Goal: Task Accomplishment & Management: Complete application form

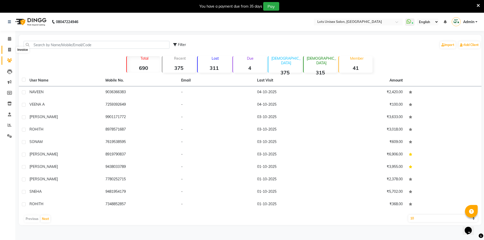
click at [8, 50] on icon at bounding box center [9, 50] width 3 height 4
select select "7339"
select select "service"
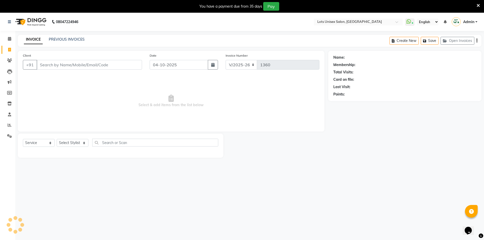
scroll to position [13, 0]
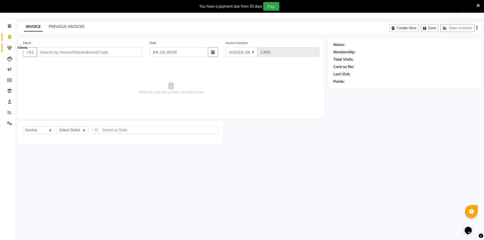
click at [9, 49] on icon at bounding box center [9, 48] width 5 height 4
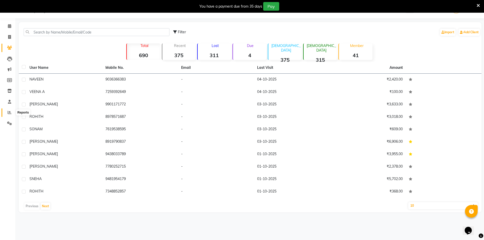
click at [9, 113] on icon at bounding box center [10, 112] width 4 height 4
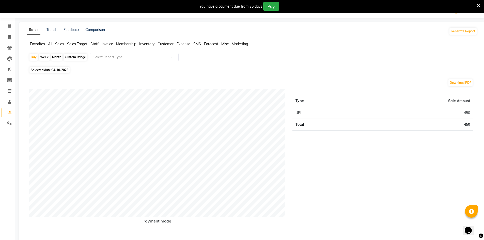
click at [54, 69] on span "04-10-2025" at bounding box center [60, 70] width 17 height 4
select select "10"
select select "2025"
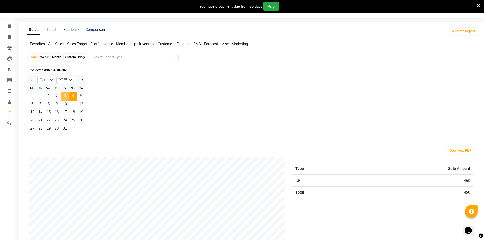
click at [66, 97] on span "3" at bounding box center [65, 96] width 8 height 8
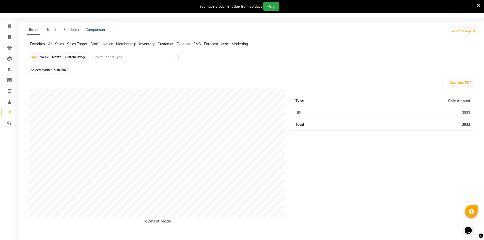
click at [54, 69] on span "03-10-2025" at bounding box center [60, 70] width 17 height 4
select select "10"
select select "2025"
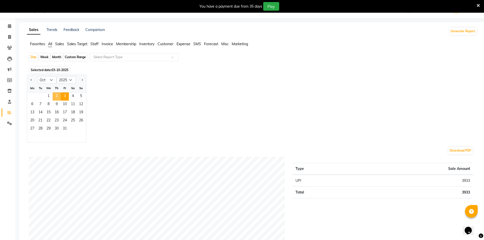
click at [55, 93] on span "2" at bounding box center [57, 96] width 8 height 8
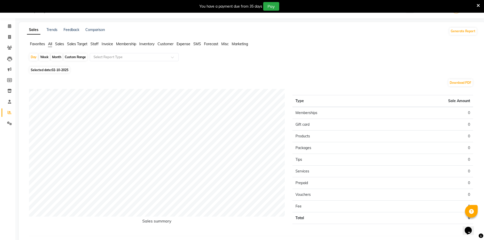
click at [54, 70] on span "02-10-2025" at bounding box center [60, 70] width 17 height 4
select select "10"
select select "2025"
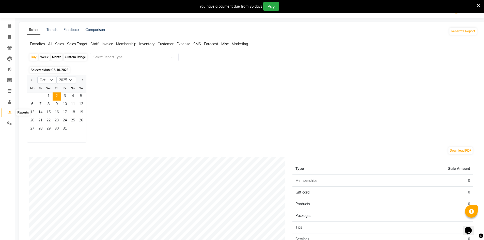
click at [9, 115] on span at bounding box center [9, 113] width 9 height 6
click at [67, 98] on span "3" at bounding box center [65, 96] width 8 height 8
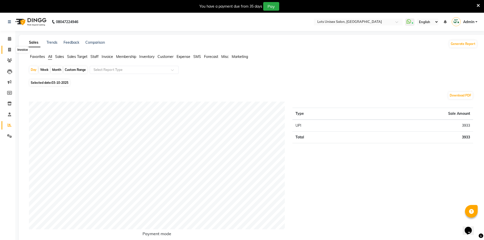
click at [8, 49] on span at bounding box center [9, 50] width 9 height 6
select select "service"
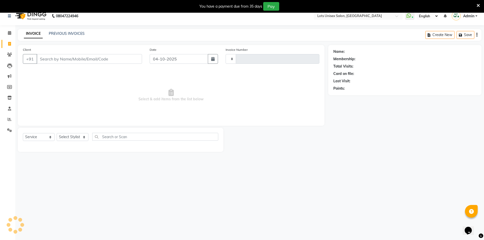
type input "1360"
select select "7339"
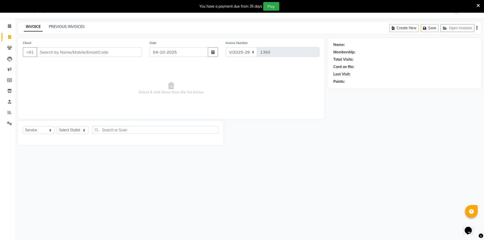
click at [54, 54] on input "Client" at bounding box center [89, 52] width 105 height 10
click at [59, 52] on input "Client" at bounding box center [89, 52] width 105 height 10
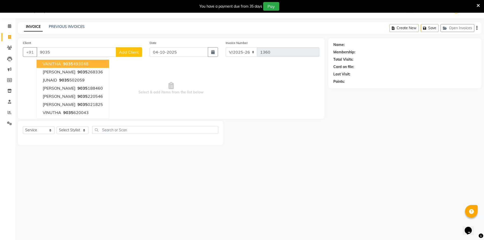
click at [71, 64] on span "9035" at bounding box center [68, 63] width 10 height 5
type input "9035493048"
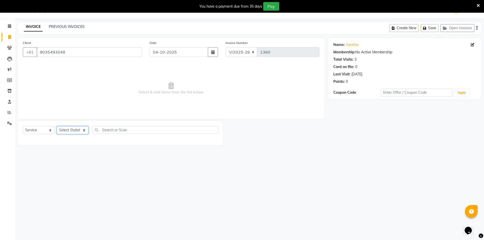
click at [73, 132] on select "Select Stylist [PERSON_NAME] [PERSON_NAME] RITHU [PERSON_NAME]" at bounding box center [73, 130] width 32 height 8
select select "66807"
click at [57, 126] on select "Select Stylist [PERSON_NAME] [PERSON_NAME] RITHU [PERSON_NAME]" at bounding box center [73, 130] width 32 height 8
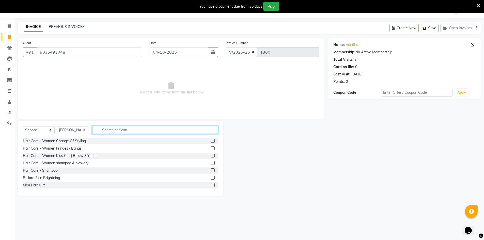
drag, startPoint x: 93, startPoint y: 130, endPoint x: 95, endPoint y: 131, distance: 2.7
click at [94, 131] on input "text" at bounding box center [155, 130] width 126 height 8
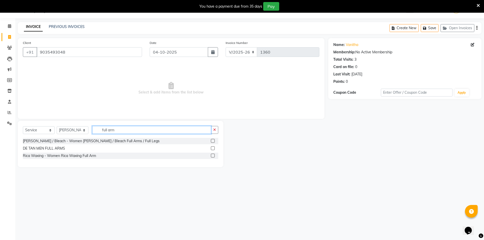
type input "full arm"
click at [214, 154] on label at bounding box center [213, 156] width 4 height 4
click at [214, 154] on input "checkbox" at bounding box center [212, 155] width 3 height 3
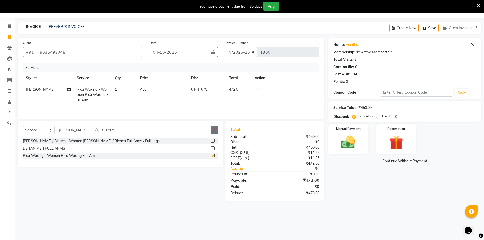
checkbox input "false"
click at [212, 131] on button "button" at bounding box center [214, 130] width 7 height 8
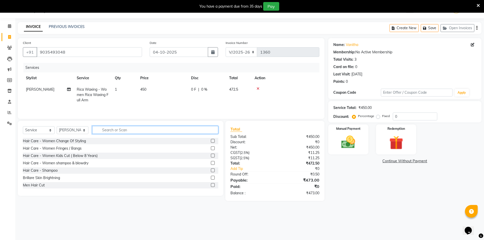
click at [187, 133] on input "text" at bounding box center [155, 130] width 126 height 8
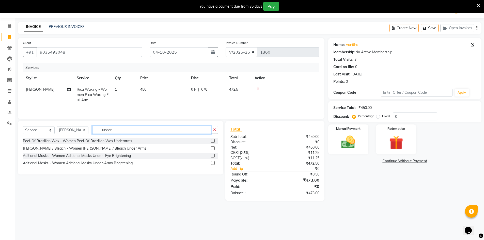
type input "under"
click at [212, 141] on label at bounding box center [213, 141] width 4 height 4
click at [212, 141] on input "checkbox" at bounding box center [212, 140] width 3 height 3
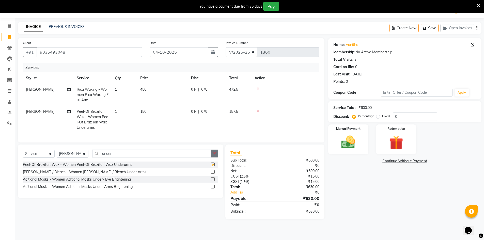
checkbox input "false"
drag, startPoint x: 216, startPoint y: 157, endPoint x: 189, endPoint y: 157, distance: 27.2
click at [215, 155] on icon "button" at bounding box center [214, 154] width 3 height 4
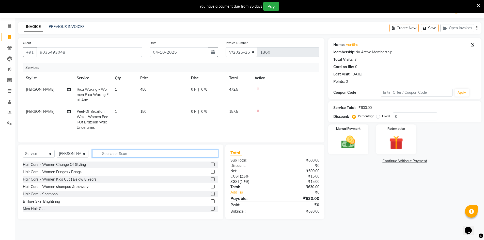
click at [153, 157] on input "text" at bounding box center [155, 154] width 126 height 8
type input "o3"
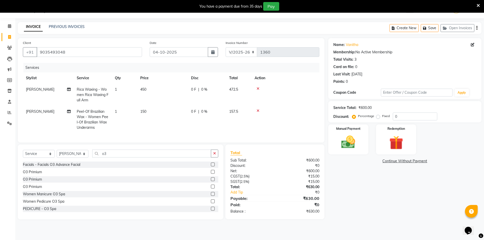
click at [211, 166] on label at bounding box center [213, 165] width 4 height 4
click at [211, 166] on input "checkbox" at bounding box center [212, 164] width 3 height 3
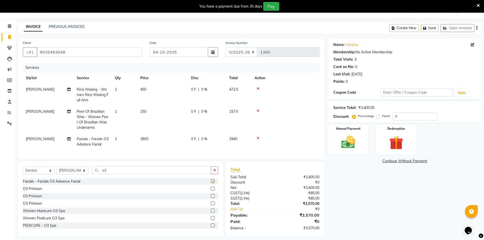
checkbox input "false"
click at [215, 172] on icon "button" at bounding box center [214, 170] width 3 height 4
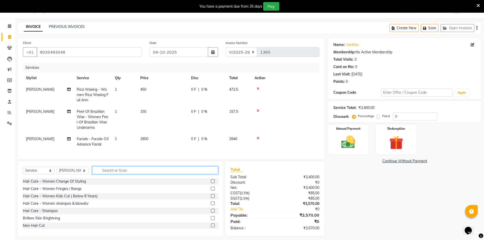
click at [119, 174] on input "text" at bounding box center [155, 170] width 126 height 8
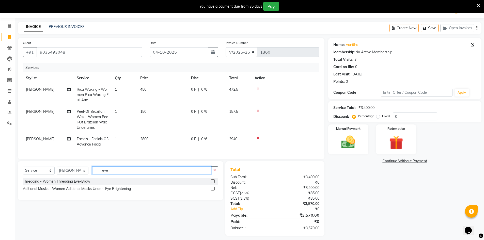
type input "eye"
click at [212, 183] on label at bounding box center [213, 181] width 4 height 4
click at [212, 183] on input "checkbox" at bounding box center [212, 181] width 3 height 3
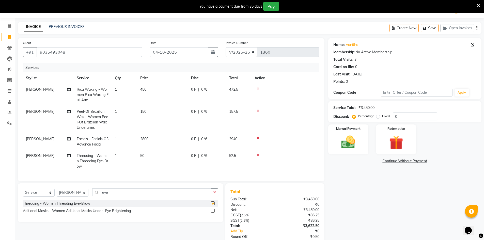
checkbox input "false"
click at [402, 117] on input "0" at bounding box center [415, 117] width 44 height 8
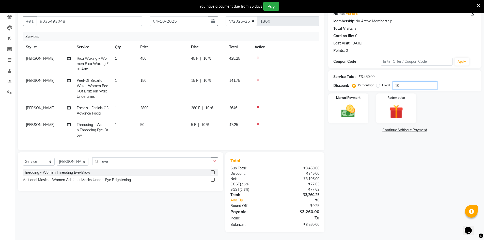
scroll to position [47, 0]
type input "10"
click at [354, 104] on img at bounding box center [348, 111] width 23 height 17
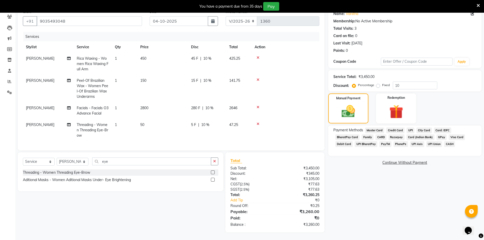
click at [407, 127] on span "UPI" at bounding box center [410, 130] width 8 height 6
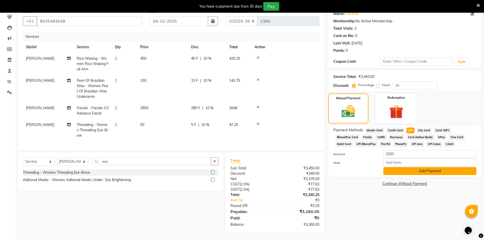
click at [397, 169] on button "Add Payment" at bounding box center [429, 171] width 93 height 8
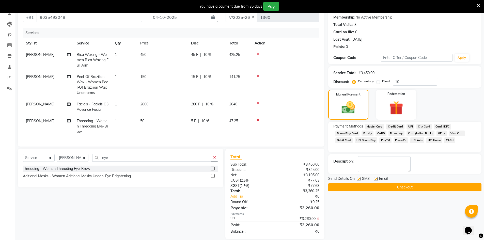
click at [395, 188] on button "Checkout" at bounding box center [404, 187] width 153 height 8
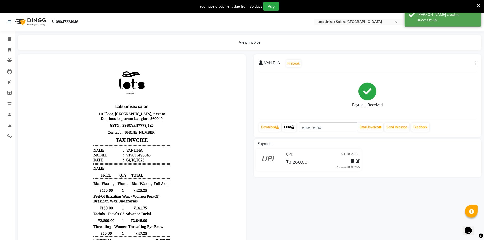
click at [291, 127] on link "Print" at bounding box center [289, 127] width 14 height 9
drag, startPoint x: 11, startPoint y: 45, endPoint x: 11, endPoint y: 48, distance: 3.1
click at [11, 48] on li "Invoice" at bounding box center [7, 49] width 15 height 11
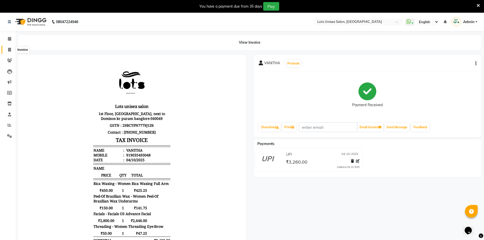
click at [9, 51] on icon at bounding box center [9, 50] width 3 height 4
select select "service"
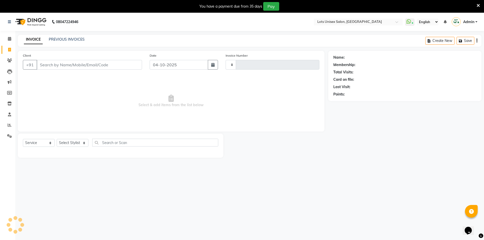
scroll to position [13, 0]
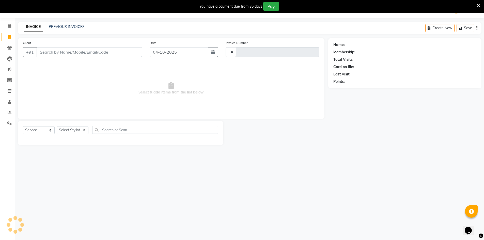
type input "1361"
select select "7339"
click at [55, 52] on input "Client" at bounding box center [89, 52] width 105 height 10
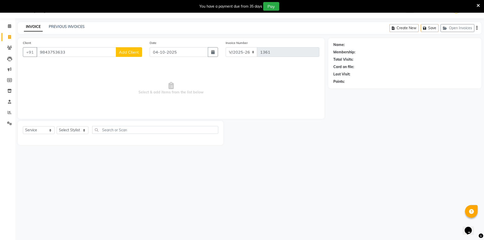
type input "9843753633"
click at [132, 47] on div "Client [PHONE_NUMBER] Add Client" at bounding box center [82, 50] width 127 height 21
click at [132, 51] on span "Add Client" at bounding box center [129, 52] width 20 height 5
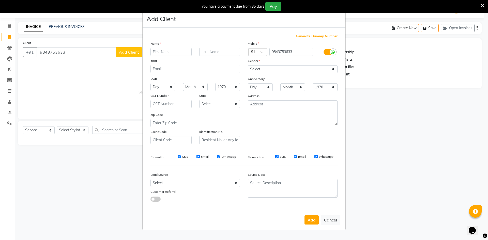
click at [155, 51] on input "text" at bounding box center [170, 52] width 41 height 8
type input "m"
type input "MEENA"
click at [223, 179] on select "Select Walk-in Referral Internet Friend Word of Mouth Advertisement Facebook Ju…" at bounding box center [195, 183] width 90 height 8
select select "50225"
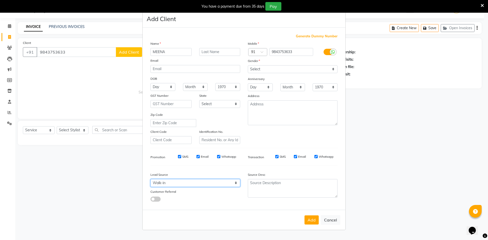
click at [150, 179] on select "Select Walk-in Referral Internet Friend Word of Mouth Advertisement Facebook Ju…" at bounding box center [195, 183] width 90 height 8
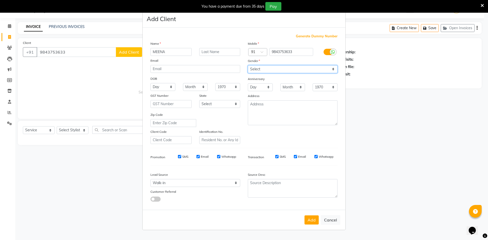
click at [293, 71] on select "Select [DEMOGRAPHIC_DATA] [DEMOGRAPHIC_DATA] Other Prefer Not To Say" at bounding box center [293, 69] width 90 height 8
select select "[DEMOGRAPHIC_DATA]"
click at [248, 65] on select "Select [DEMOGRAPHIC_DATA] [DEMOGRAPHIC_DATA] Other Prefer Not To Say" at bounding box center [293, 69] width 90 height 8
click at [311, 219] on button "Add" at bounding box center [311, 219] width 14 height 9
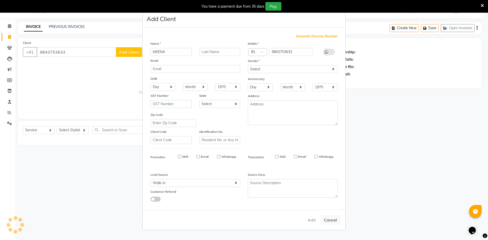
select select
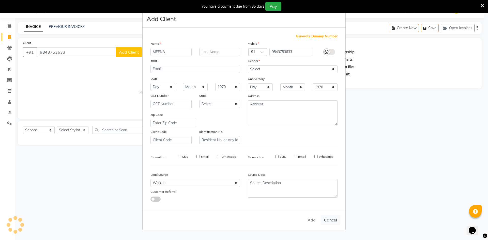
select select
checkbox input "false"
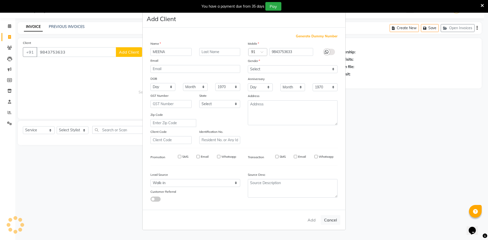
checkbox input "false"
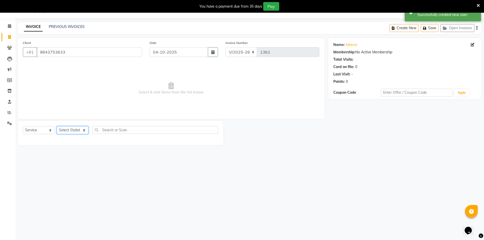
click at [80, 130] on select "Select Stylist [PERSON_NAME] [PERSON_NAME] RITHU [PERSON_NAME]" at bounding box center [73, 130] width 32 height 8
select select "66803"
click at [57, 126] on select "Select Stylist [PERSON_NAME] [PERSON_NAME] RITHU [PERSON_NAME]" at bounding box center [73, 130] width 32 height 8
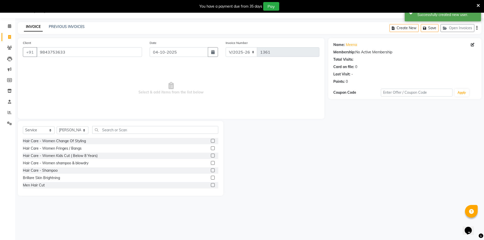
click at [114, 125] on div "Select Service Product Membership Package Voucher Prepaid Gift Card Select Styl…" at bounding box center [120, 158] width 205 height 75
click at [115, 129] on input "text" at bounding box center [155, 130] width 126 height 8
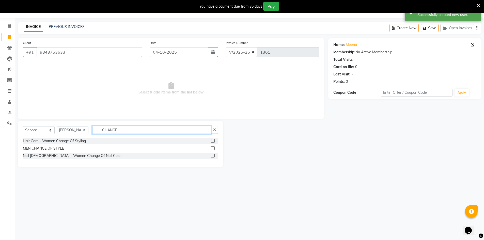
type input "CHANGE"
click at [213, 141] on label at bounding box center [213, 141] width 4 height 4
click at [213, 141] on input "checkbox" at bounding box center [212, 140] width 3 height 3
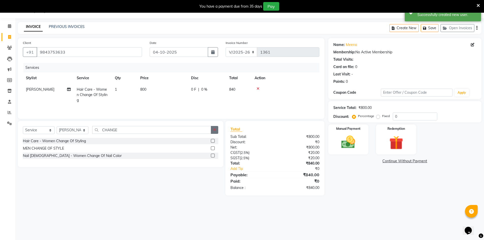
checkbox input "false"
click at [215, 130] on icon "button" at bounding box center [214, 130] width 3 height 4
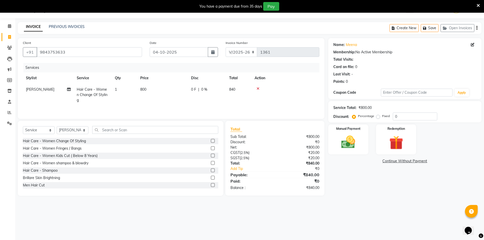
click at [199, 89] on div "0 F | 0 %" at bounding box center [207, 89] width 32 height 5
select select "66803"
click at [223, 92] on input "0" at bounding box center [222, 91] width 15 height 8
click at [398, 114] on input "0" at bounding box center [415, 117] width 44 height 8
click at [382, 116] on label "Fixed" at bounding box center [386, 116] width 8 height 5
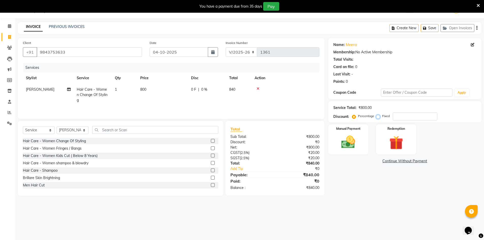
click at [379, 116] on input "Fixed" at bounding box center [379, 116] width 4 height 4
radio input "true"
click at [400, 117] on input "number" at bounding box center [415, 117] width 44 height 8
type input "300"
click at [431, 193] on div "Name: Meena Membership: No Active Membership Total Visits: Card on file: 0 Last…" at bounding box center [406, 117] width 157 height 158
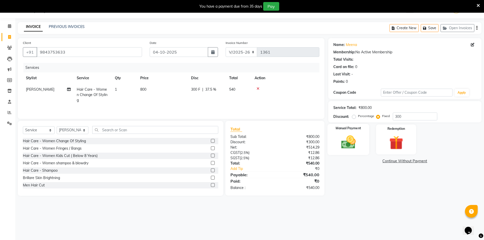
click at [360, 147] on div "Manual Payment" at bounding box center [348, 139] width 42 height 31
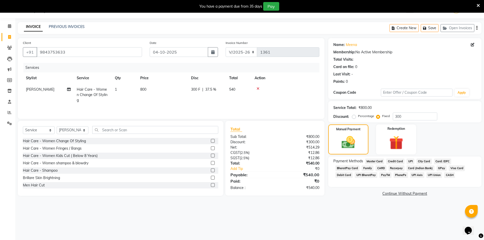
click at [410, 161] on span "UPI" at bounding box center [410, 161] width 8 height 6
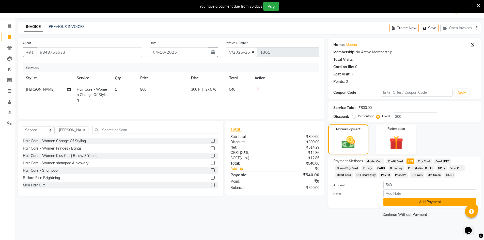
click at [395, 202] on button "Add Payment" at bounding box center [429, 202] width 93 height 8
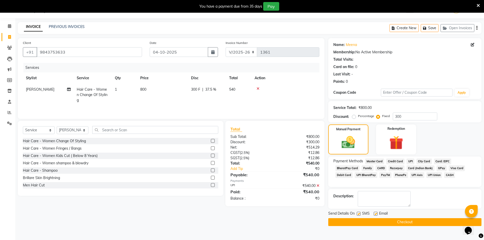
click at [381, 221] on button "Checkout" at bounding box center [404, 222] width 153 height 8
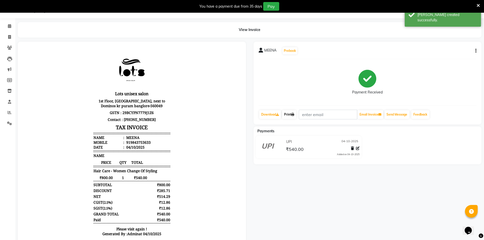
click at [289, 116] on link "Print" at bounding box center [289, 114] width 14 height 9
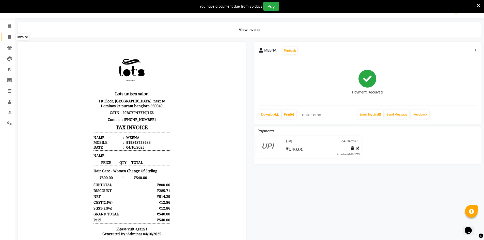
click at [12, 38] on span at bounding box center [9, 37] width 9 height 6
select select "7339"
select select "service"
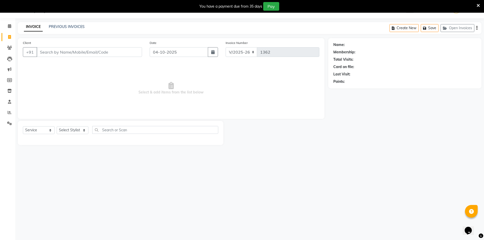
drag, startPoint x: 346, startPoint y: 20, endPoint x: 223, endPoint y: 19, distance: 123.2
click at [223, 19] on div "08047224946 Select Location × Lots Unisex Salon, Kittiganur WhatsApp Status ✕ S…" at bounding box center [242, 120] width 484 height 240
drag, startPoint x: 27, startPoint y: 200, endPoint x: 35, endPoint y: 200, distance: 8.4
click at [35, 200] on div "08047224946 Select Location × Lots Unisex Salon, Kittiganur WhatsApp Status ✕ S…" at bounding box center [242, 120] width 484 height 240
click at [91, 50] on input "Client" at bounding box center [89, 52] width 105 height 10
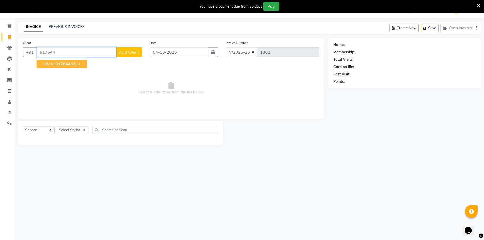
click at [84, 61] on button "HIMA 917644 6611" at bounding box center [62, 64] width 50 height 8
type input "9176446611"
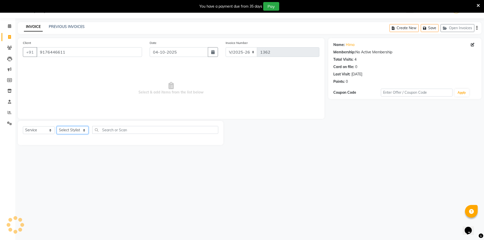
click at [76, 132] on select "Select Stylist [PERSON_NAME] [PERSON_NAME] RITHU [PERSON_NAME]" at bounding box center [73, 130] width 32 height 8
select select "83086"
click at [57, 126] on select "Select Stylist [PERSON_NAME] [PERSON_NAME] RITHU [PERSON_NAME]" at bounding box center [73, 130] width 32 height 8
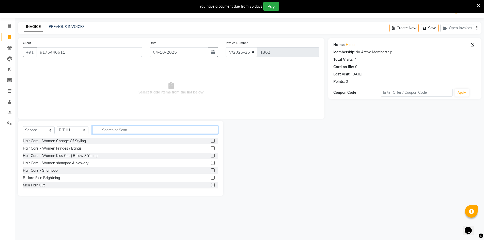
click at [105, 132] on input "text" at bounding box center [155, 130] width 126 height 8
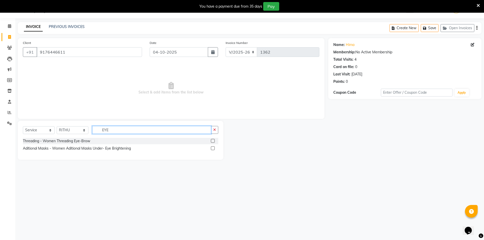
type input "EYE"
click at [213, 141] on label at bounding box center [213, 141] width 4 height 4
click at [213, 141] on input "checkbox" at bounding box center [212, 140] width 3 height 3
checkbox input "true"
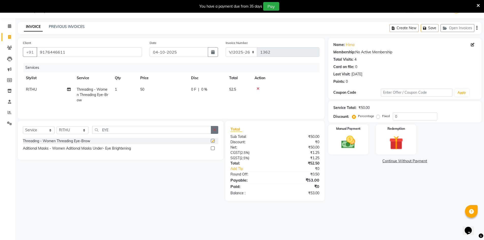
click at [214, 128] on icon "button" at bounding box center [214, 130] width 3 height 4
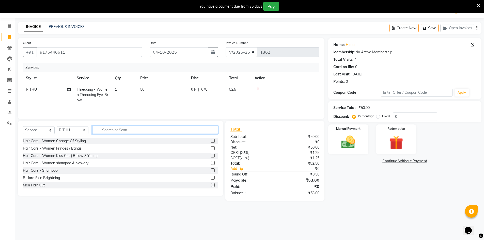
checkbox input "false"
click at [184, 131] on input "text" at bounding box center [155, 130] width 126 height 8
type input "U"
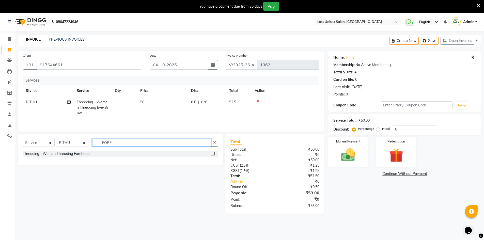
type input "FORE"
click at [213, 153] on label at bounding box center [213, 154] width 4 height 4
click at [213, 153] on input "checkbox" at bounding box center [212, 153] width 3 height 3
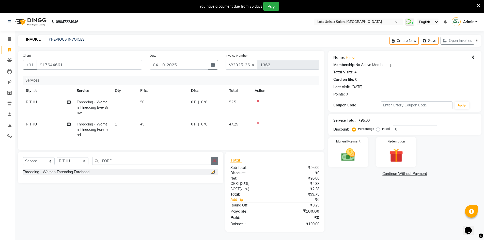
checkbox input "false"
click at [215, 162] on button "button" at bounding box center [214, 161] width 7 height 8
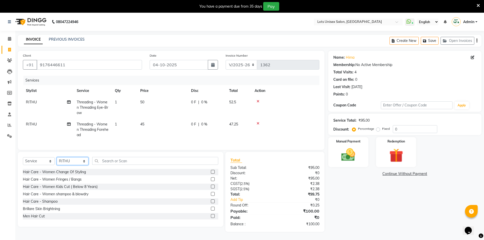
click at [70, 162] on select "Select Stylist [PERSON_NAME] [PERSON_NAME] RITHU [PERSON_NAME]" at bounding box center [73, 161] width 32 height 8
select select "66807"
click at [57, 161] on select "Select Stylist [PERSON_NAME] [PERSON_NAME] RITHU [PERSON_NAME]" at bounding box center [73, 161] width 32 height 8
click at [115, 169] on div "Select Service Product Membership Package Voucher Prepaid Gift Card Select Styl…" at bounding box center [120, 163] width 195 height 12
click at [116, 163] on input "text" at bounding box center [155, 161] width 126 height 8
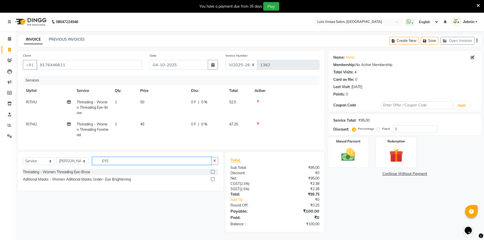
type input "EYE"
click at [211, 174] on label at bounding box center [213, 172] width 4 height 4
click at [211, 174] on input "checkbox" at bounding box center [212, 171] width 3 height 3
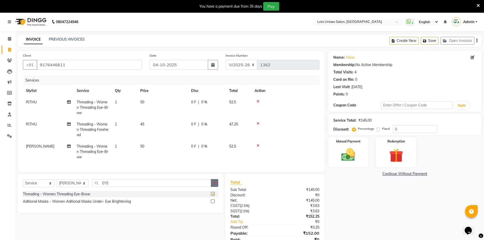
checkbox input "false"
drag, startPoint x: 216, startPoint y: 187, endPoint x: 171, endPoint y: 183, distance: 45.1
click at [213, 186] on button "button" at bounding box center [214, 183] width 7 height 8
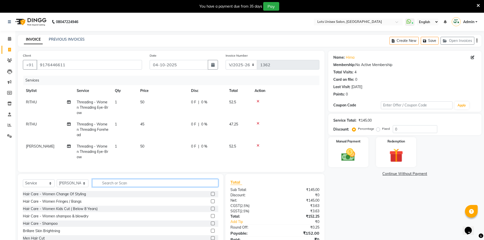
click at [171, 183] on input "text" at bounding box center [155, 183] width 126 height 8
click at [171, 186] on input "text" at bounding box center [155, 183] width 126 height 8
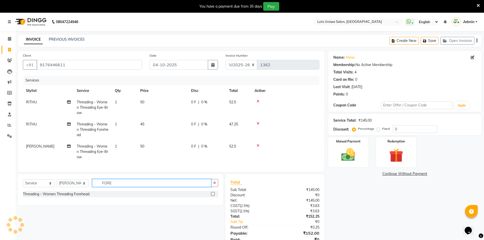
type input "FORE"
click at [213, 196] on label at bounding box center [213, 194] width 4 height 4
click at [213, 196] on input "checkbox" at bounding box center [212, 194] width 3 height 3
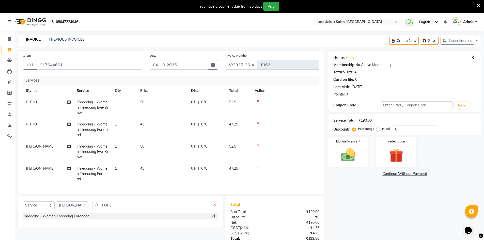
checkbox input "false"
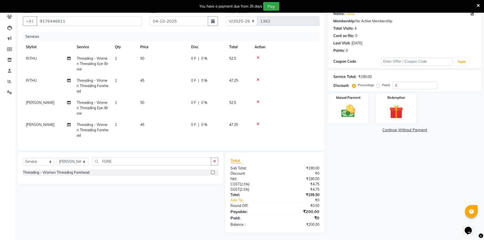
scroll to position [47, 0]
click at [342, 113] on img at bounding box center [348, 111] width 23 height 17
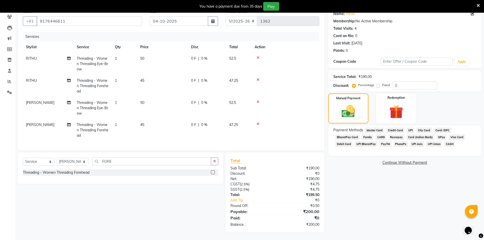
click at [407, 127] on span "UPI" at bounding box center [410, 130] width 8 height 6
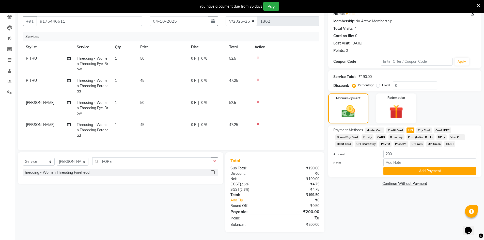
click at [415, 171] on div "Payment Methods Master Card Credit Card UPI City Card Card: IDFC BharatPay Card…" at bounding box center [404, 151] width 153 height 52
click at [404, 167] on button "Add Payment" at bounding box center [429, 171] width 93 height 8
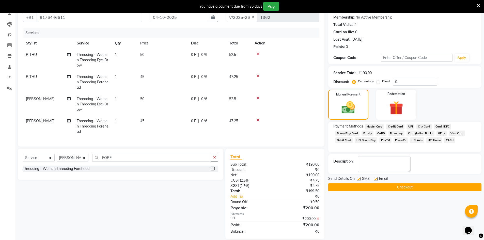
click at [405, 187] on button "Checkout" at bounding box center [404, 187] width 153 height 8
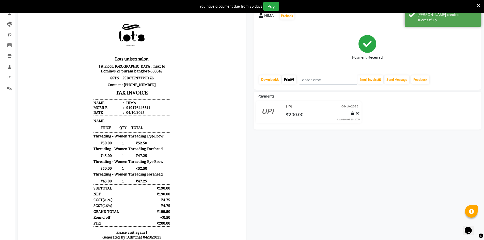
click at [290, 79] on link "Print" at bounding box center [289, 79] width 14 height 9
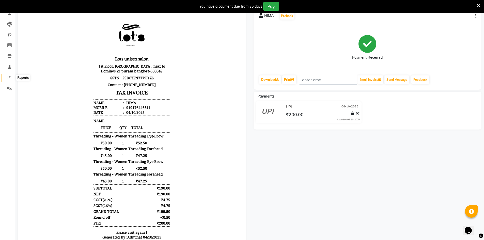
click at [10, 76] on icon at bounding box center [10, 78] width 4 height 4
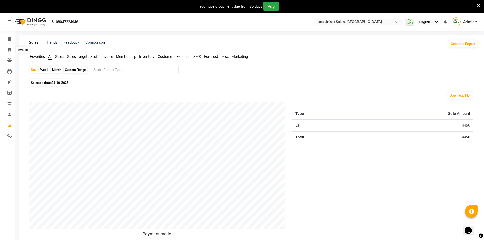
click at [9, 51] on icon at bounding box center [9, 50] width 3 height 4
select select "7339"
select select "service"
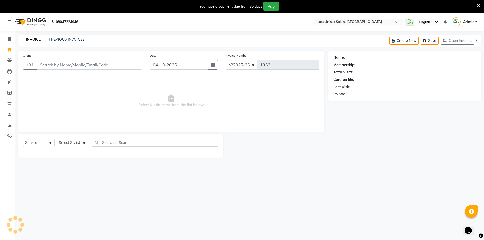
scroll to position [13, 0]
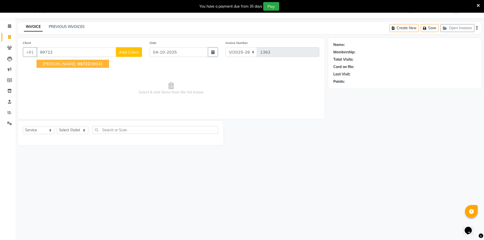
click at [82, 66] on ngb-highlight "99722 39641" at bounding box center [89, 63] width 26 height 5
type input "9972239641"
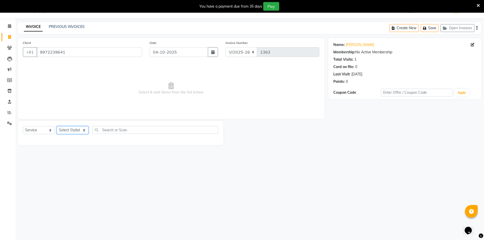
click at [81, 134] on select "Select Stylist [PERSON_NAME] [PERSON_NAME] RITHU [PERSON_NAME]" at bounding box center [73, 130] width 32 height 8
select select "66807"
click at [57, 126] on select "Select Stylist [PERSON_NAME] [PERSON_NAME] RITHU [PERSON_NAME]" at bounding box center [73, 130] width 32 height 8
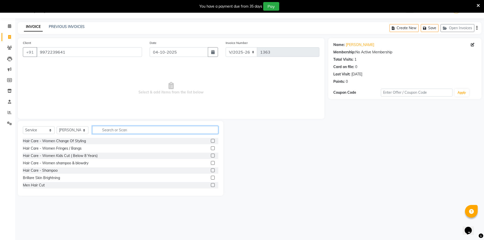
click at [117, 129] on input "text" at bounding box center [155, 130] width 126 height 8
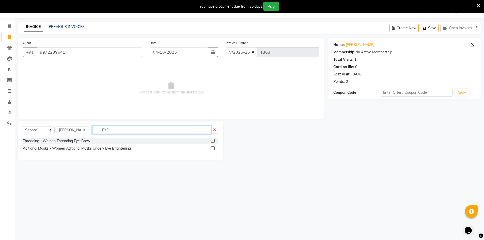
type input "EYE"
click at [214, 141] on label at bounding box center [213, 141] width 4 height 4
click at [214, 141] on input "checkbox" at bounding box center [212, 140] width 3 height 3
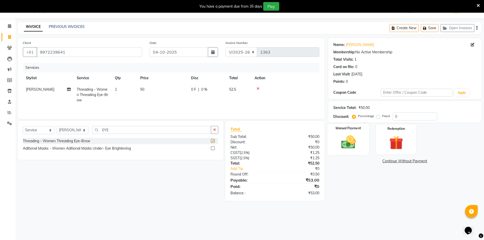
checkbox input "false"
click at [400, 118] on input "0" at bounding box center [415, 117] width 44 height 8
click at [382, 118] on label "Fixed" at bounding box center [386, 116] width 8 height 5
click at [377, 118] on input "Fixed" at bounding box center [379, 116] width 4 height 4
radio input "true"
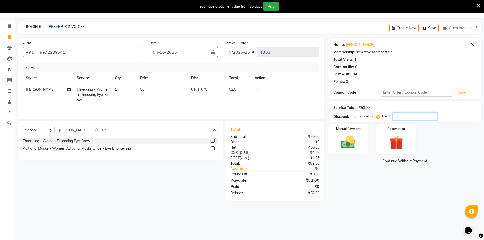
click at [397, 116] on input "number" at bounding box center [415, 117] width 44 height 8
type input "3"
click at [348, 143] on img at bounding box center [348, 142] width 23 height 17
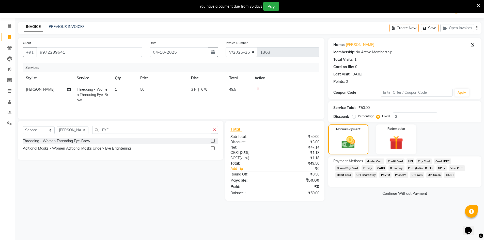
click at [411, 161] on span "UPI" at bounding box center [410, 161] width 8 height 6
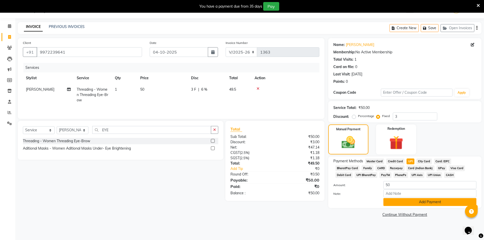
click at [413, 202] on button "Add Payment" at bounding box center [429, 202] width 93 height 8
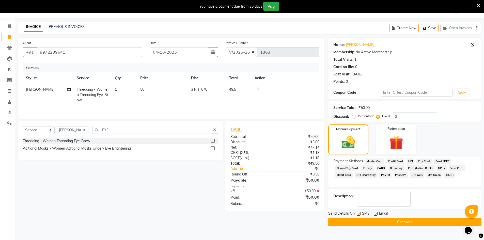
click at [398, 220] on button "Checkout" at bounding box center [404, 222] width 153 height 8
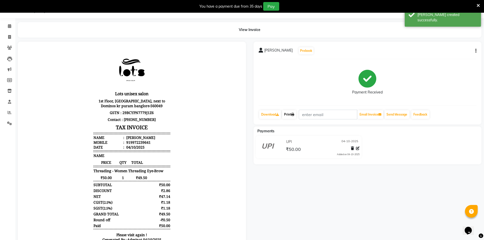
click at [290, 115] on link "Print" at bounding box center [289, 114] width 14 height 9
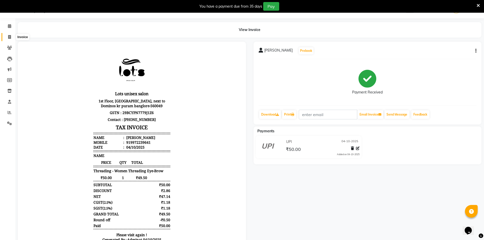
click at [9, 35] on span at bounding box center [9, 37] width 9 height 6
select select "7339"
select select "service"
